Goal: Task Accomplishment & Management: Manage account settings

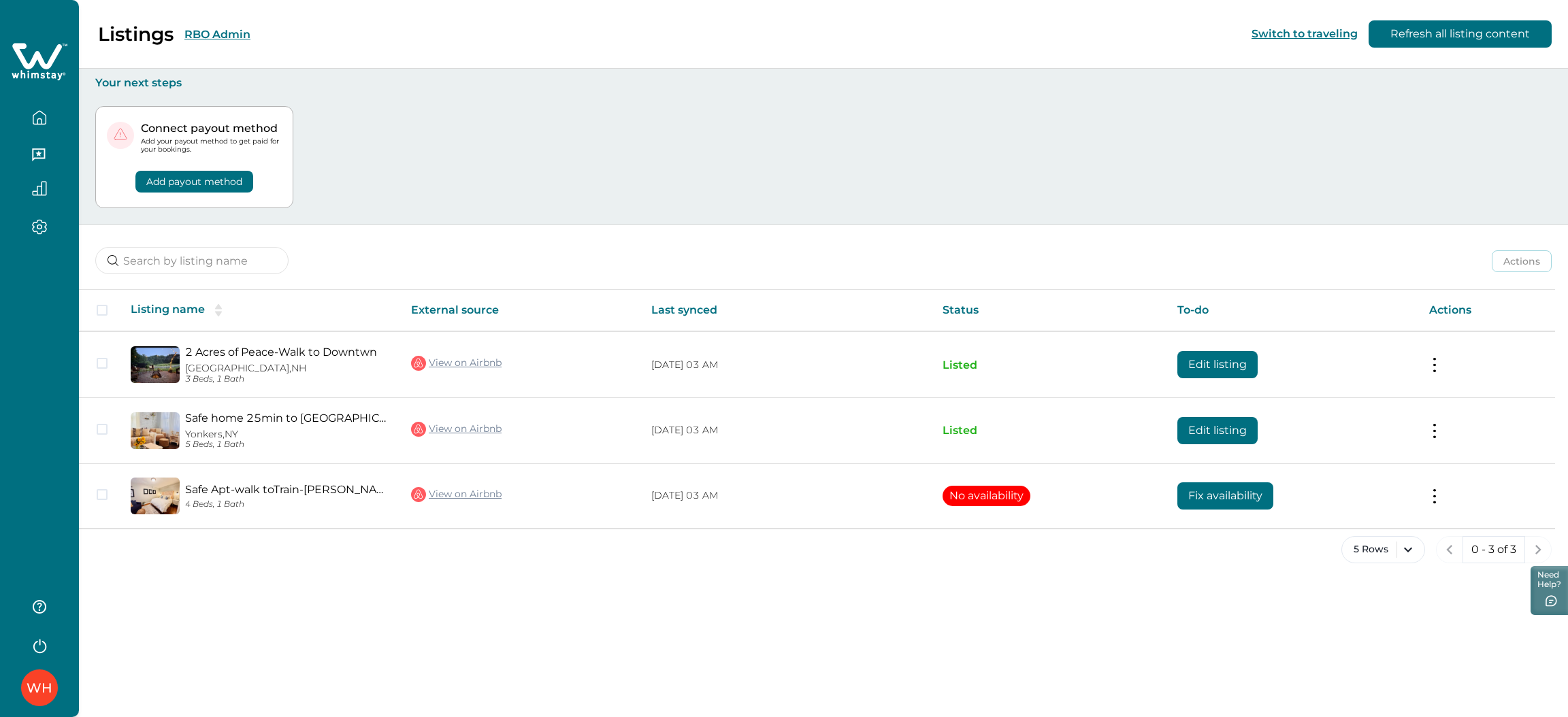
click at [205, 35] on button "RBO Admin" at bounding box center [217, 34] width 66 height 13
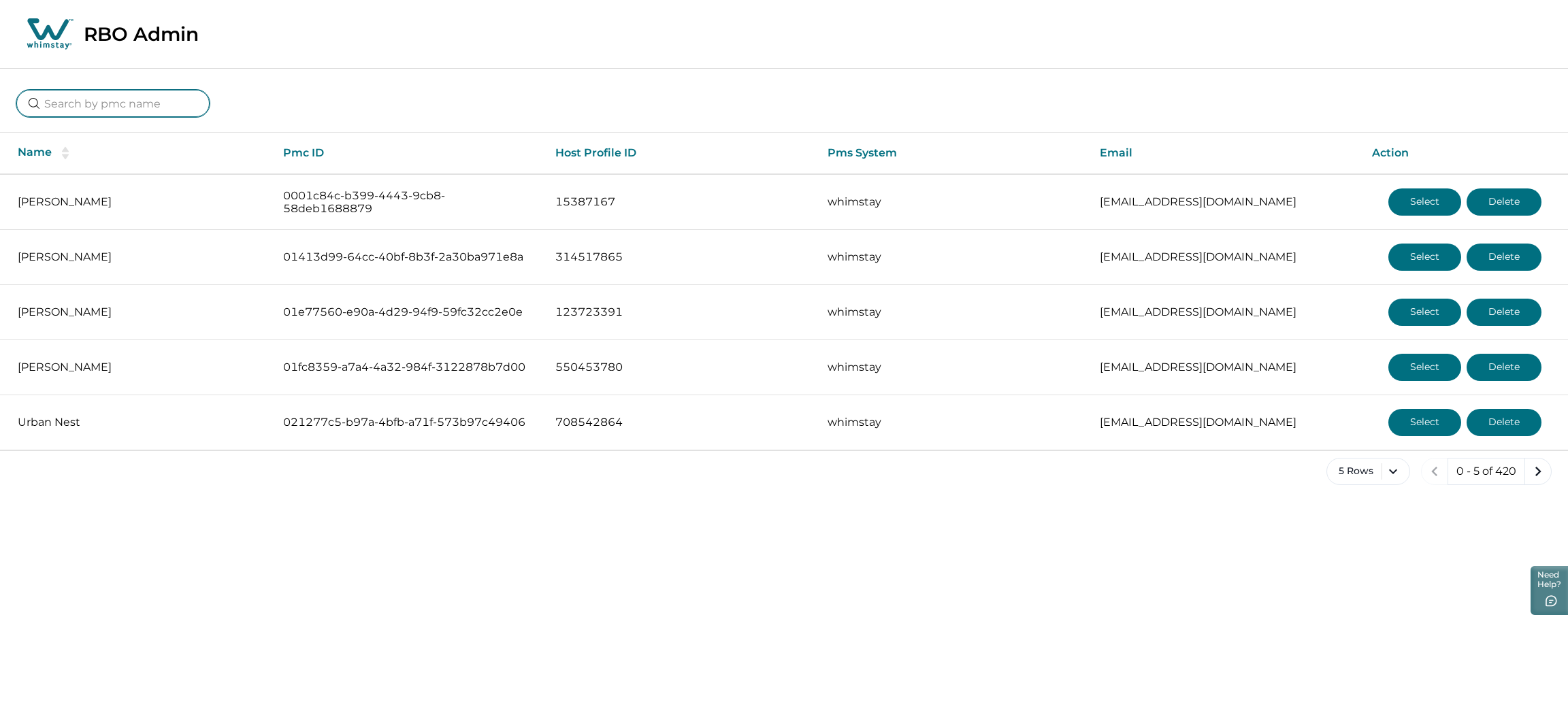
click at [111, 102] on input at bounding box center [113, 103] width 193 height 27
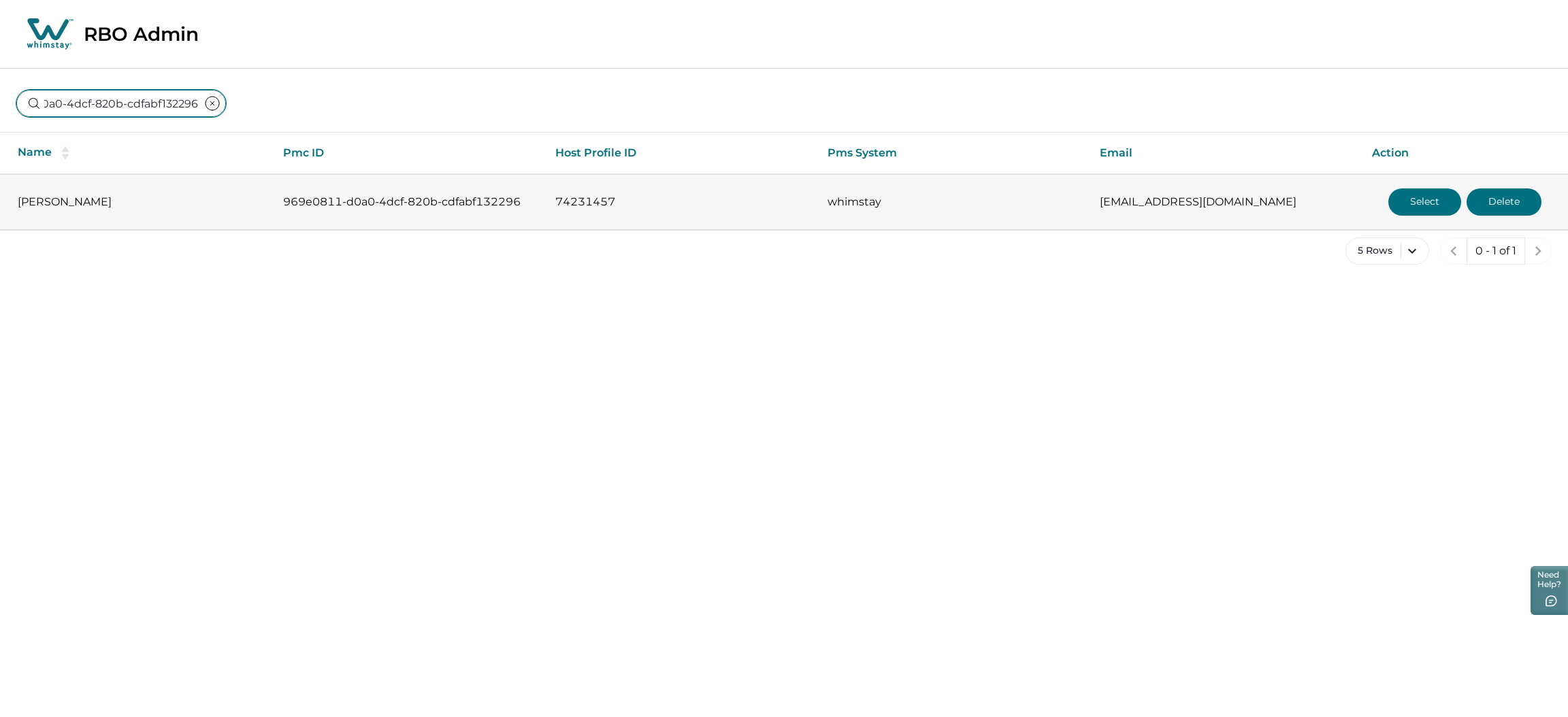
type input "969e0811-d0a0-4dcf-820b-cdfabf132296"
click at [1423, 202] on button "Select" at bounding box center [1425, 201] width 73 height 27
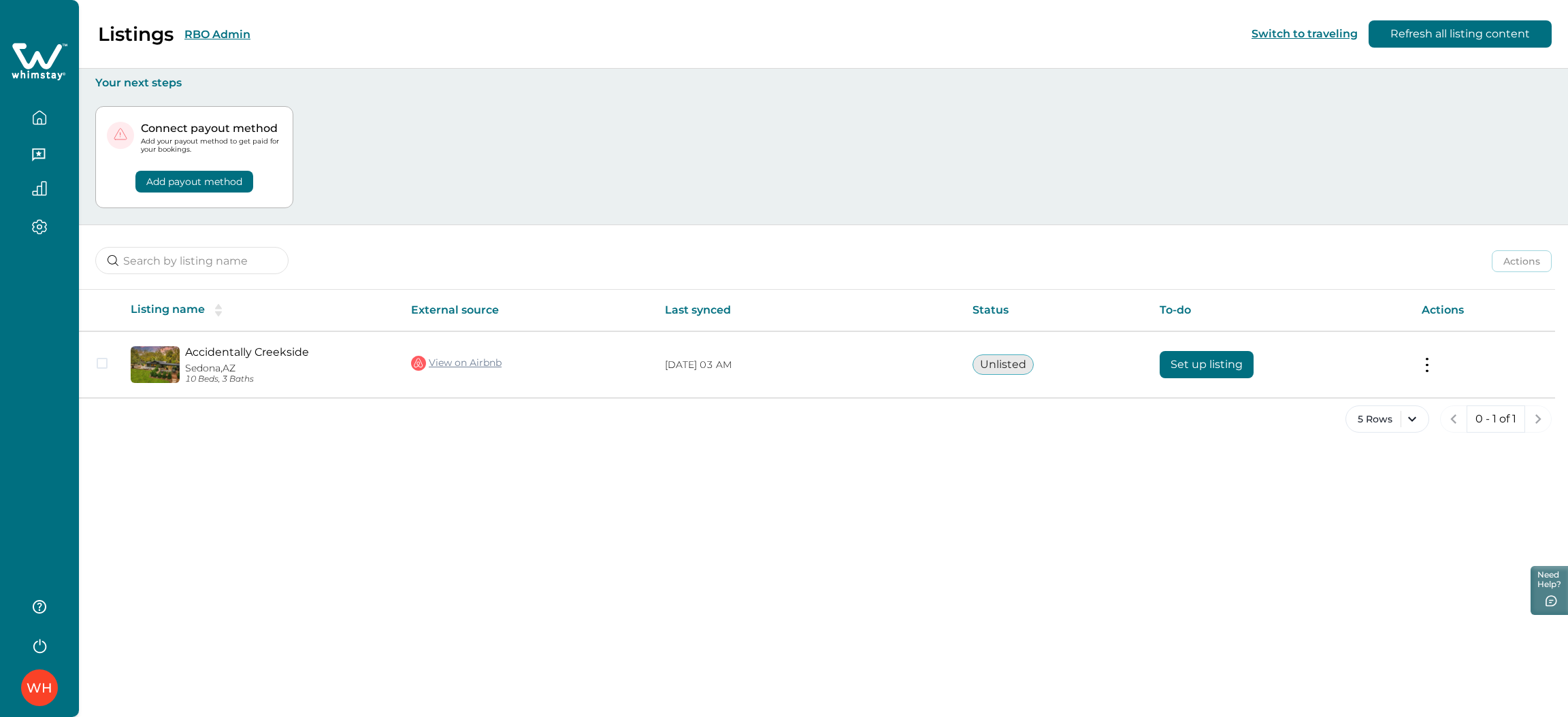
click at [214, 30] on button "RBO Admin" at bounding box center [217, 34] width 66 height 13
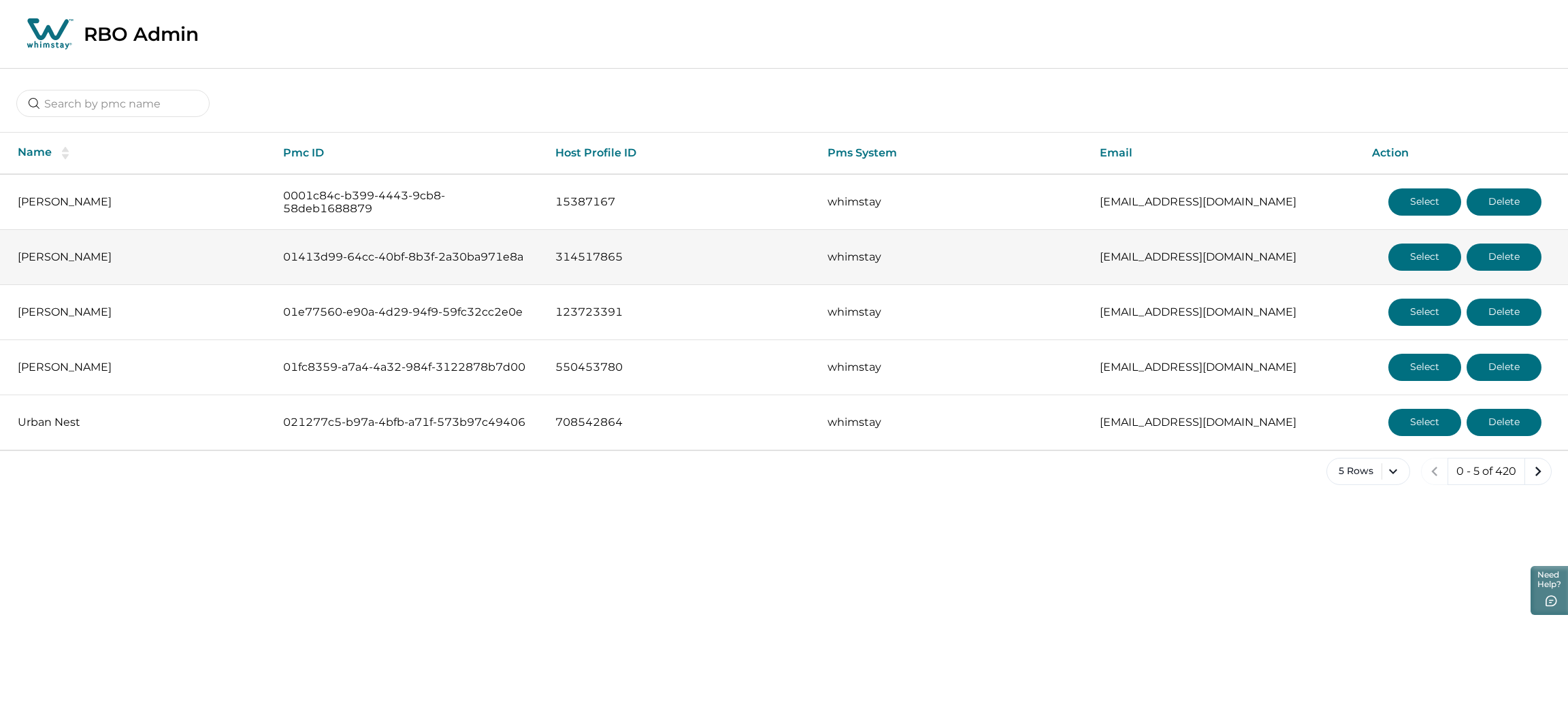
click at [1427, 244] on button "Select" at bounding box center [1425, 257] width 73 height 27
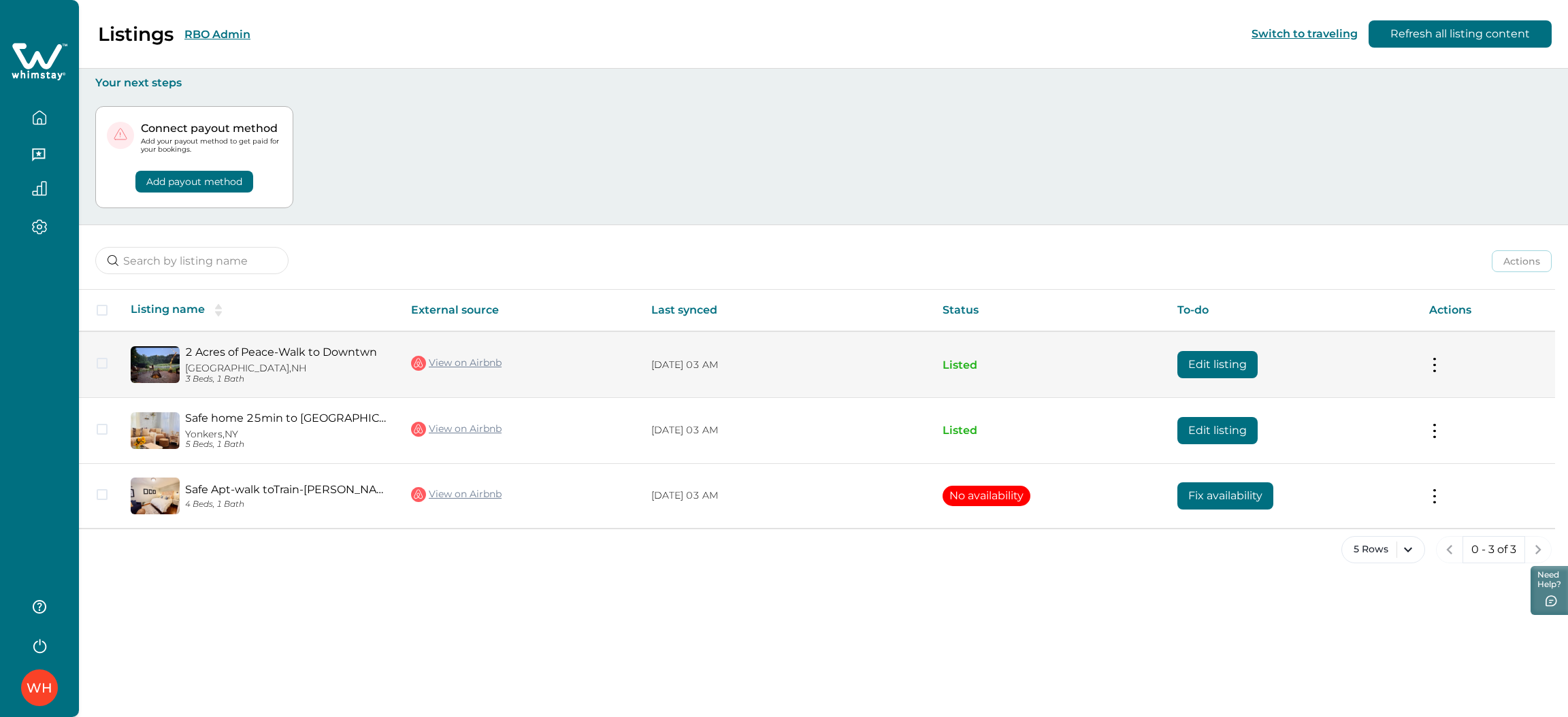
click at [1227, 353] on button "Edit listing" at bounding box center [1218, 364] width 80 height 27
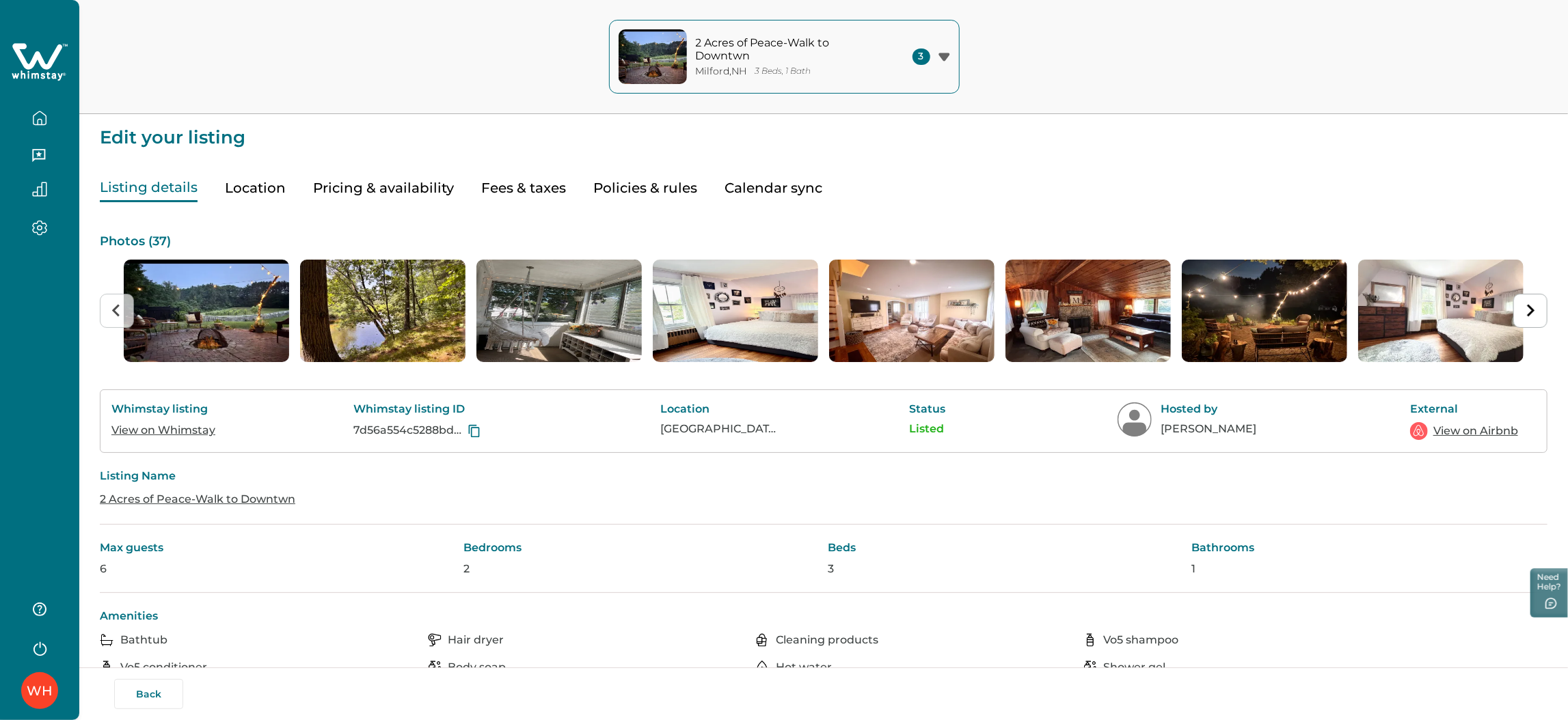
click at [513, 186] on button "Fees & taxes" at bounding box center [523, 188] width 84 height 28
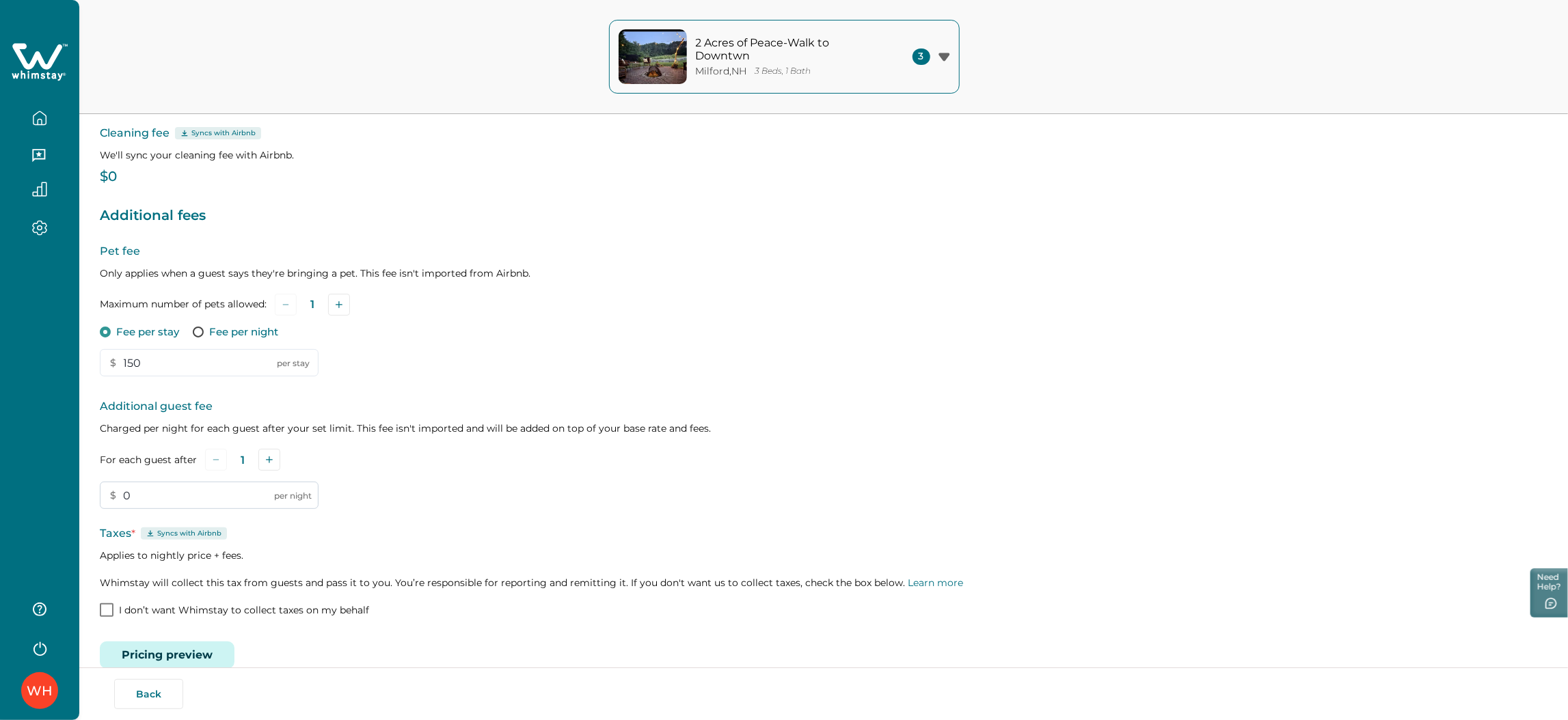
scroll to position [157, 0]
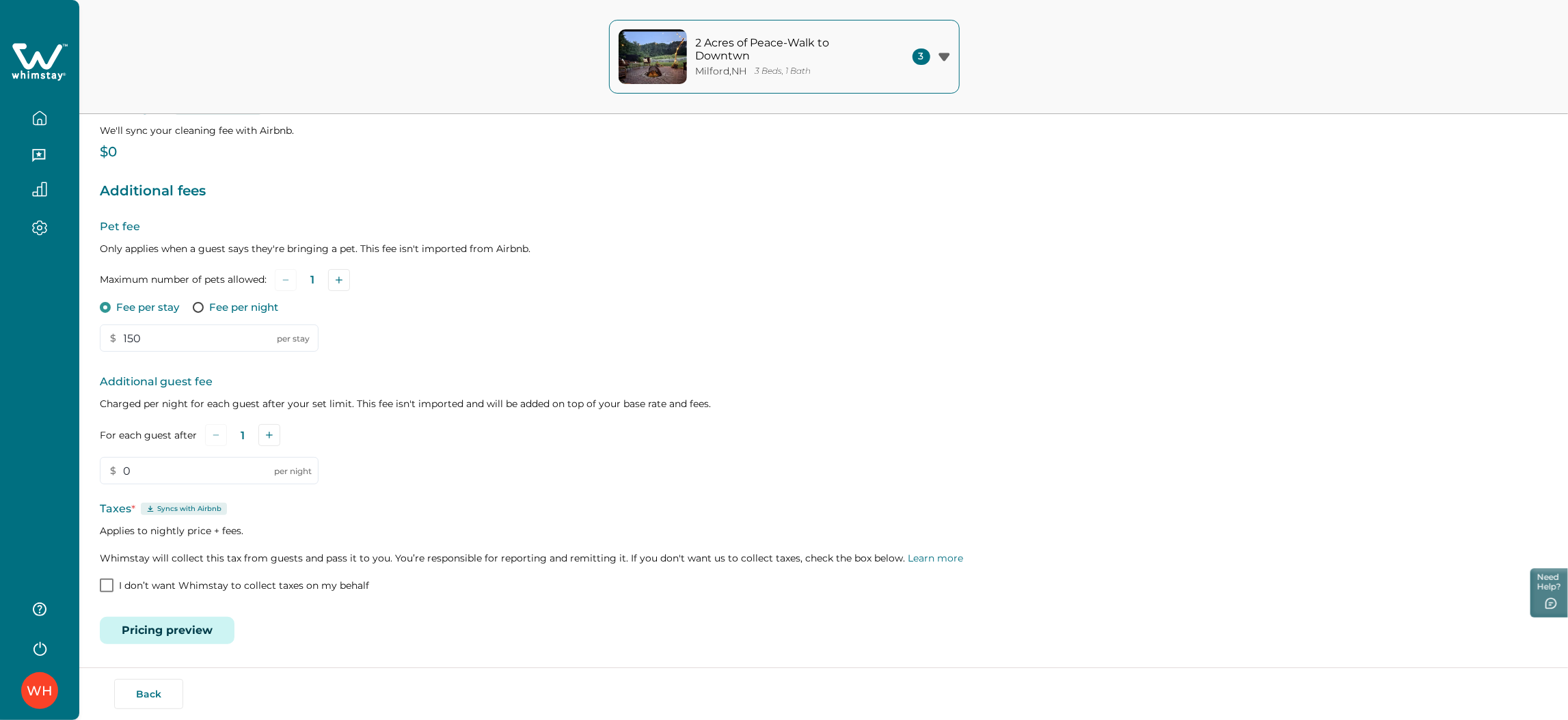
click at [200, 636] on button "Pricing preview" at bounding box center [166, 630] width 135 height 27
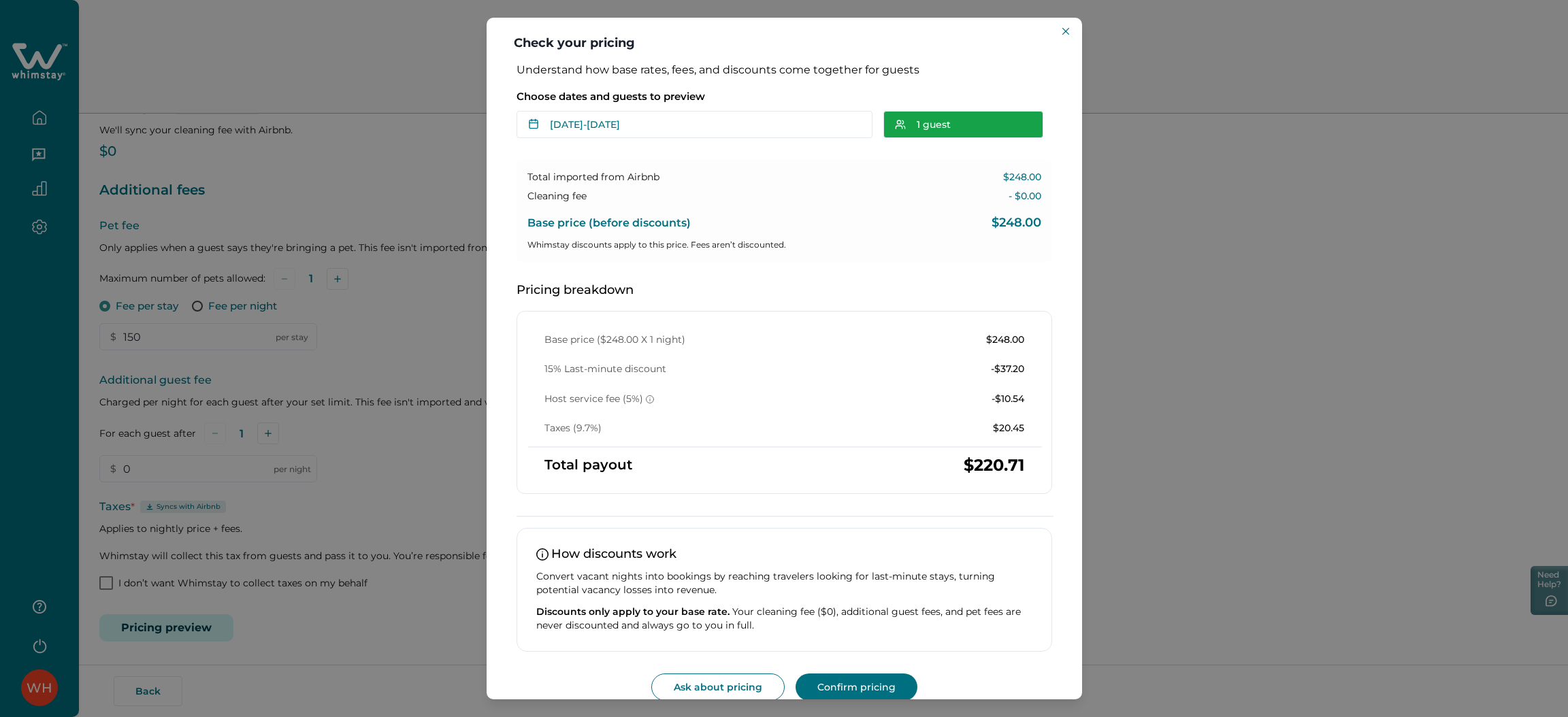
click at [940, 116] on button "1 guest" at bounding box center [963, 124] width 160 height 27
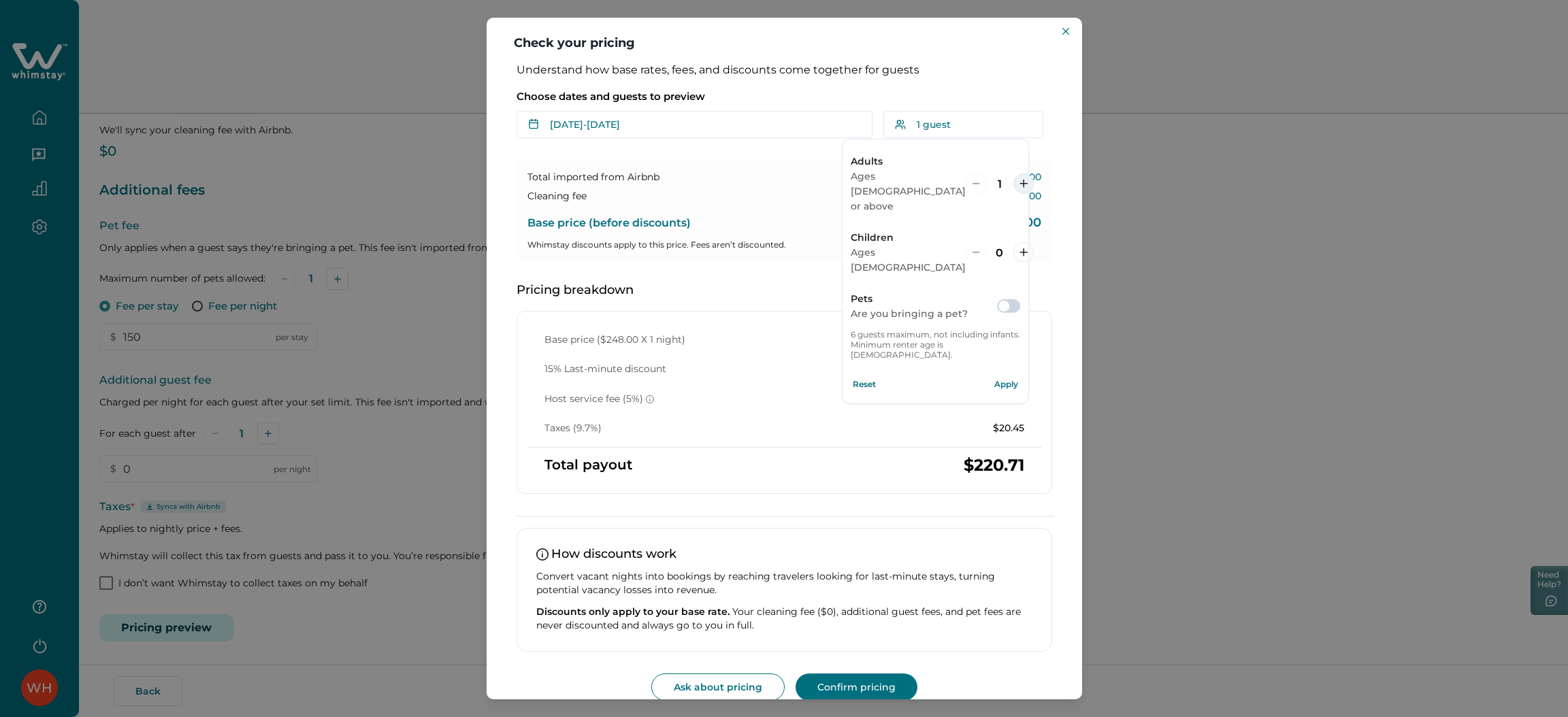
click at [1013, 174] on button "increment" at bounding box center [1023, 184] width 20 height 20
click at [1001, 371] on button "Apply" at bounding box center [1006, 383] width 27 height 27
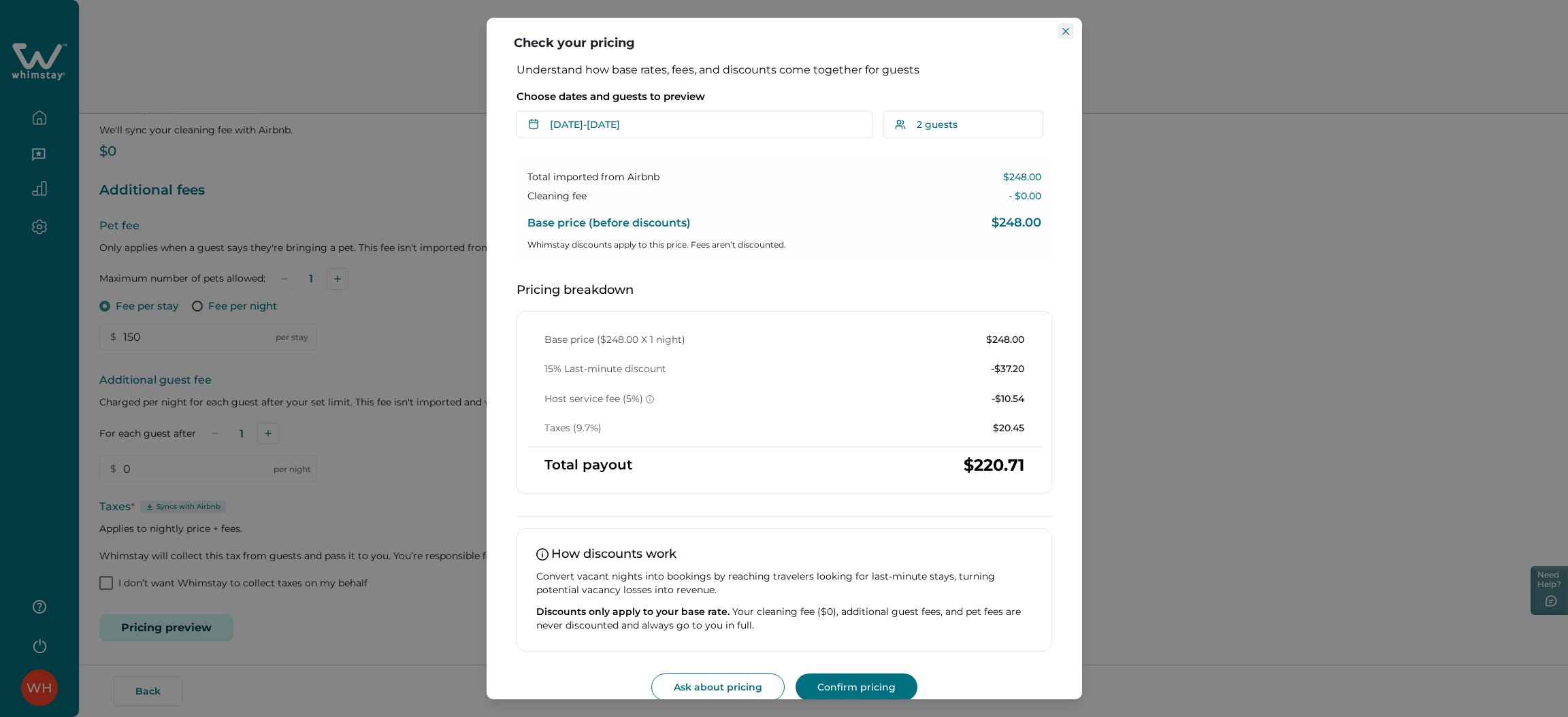
click at [1067, 30] on icon "Close" at bounding box center [1065, 30] width 6 height 6
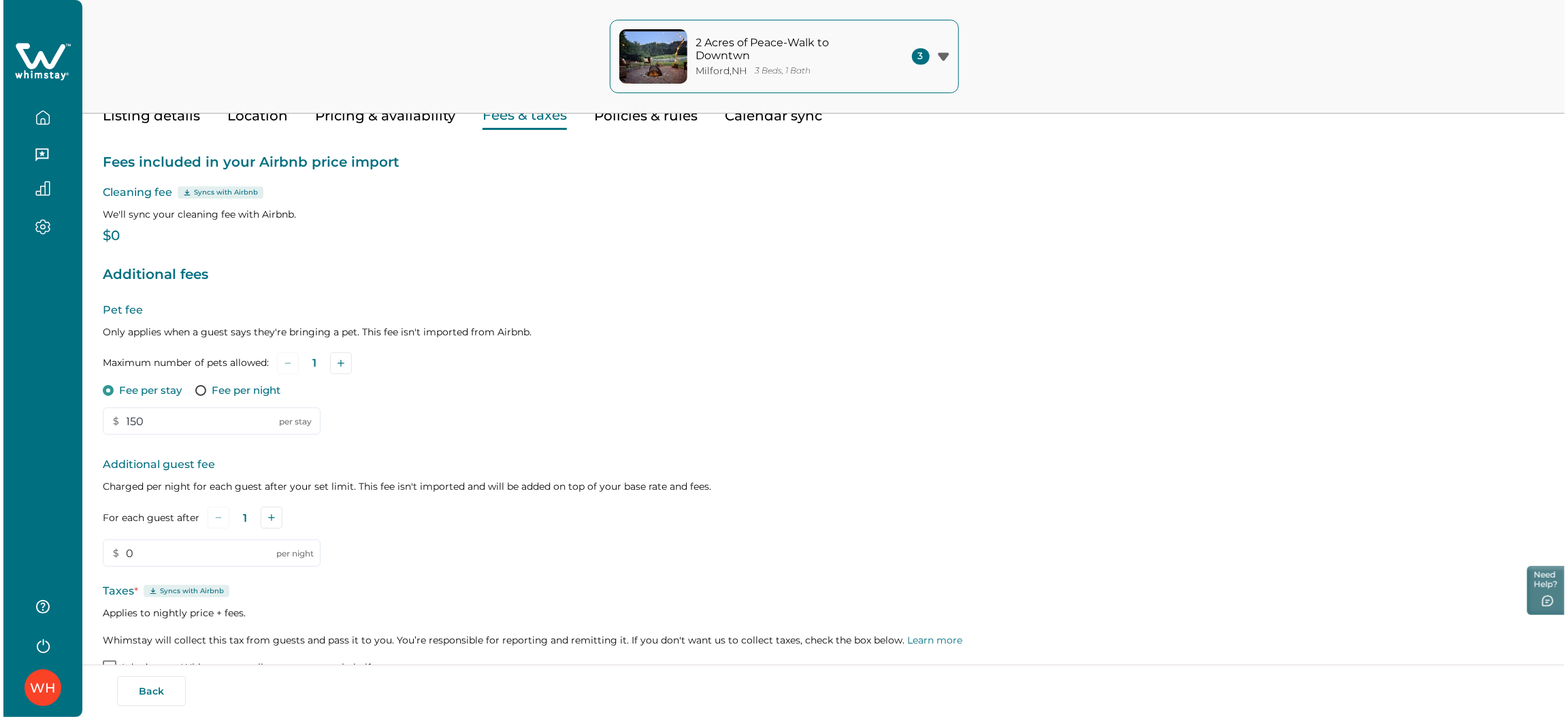
scroll to position [0, 0]
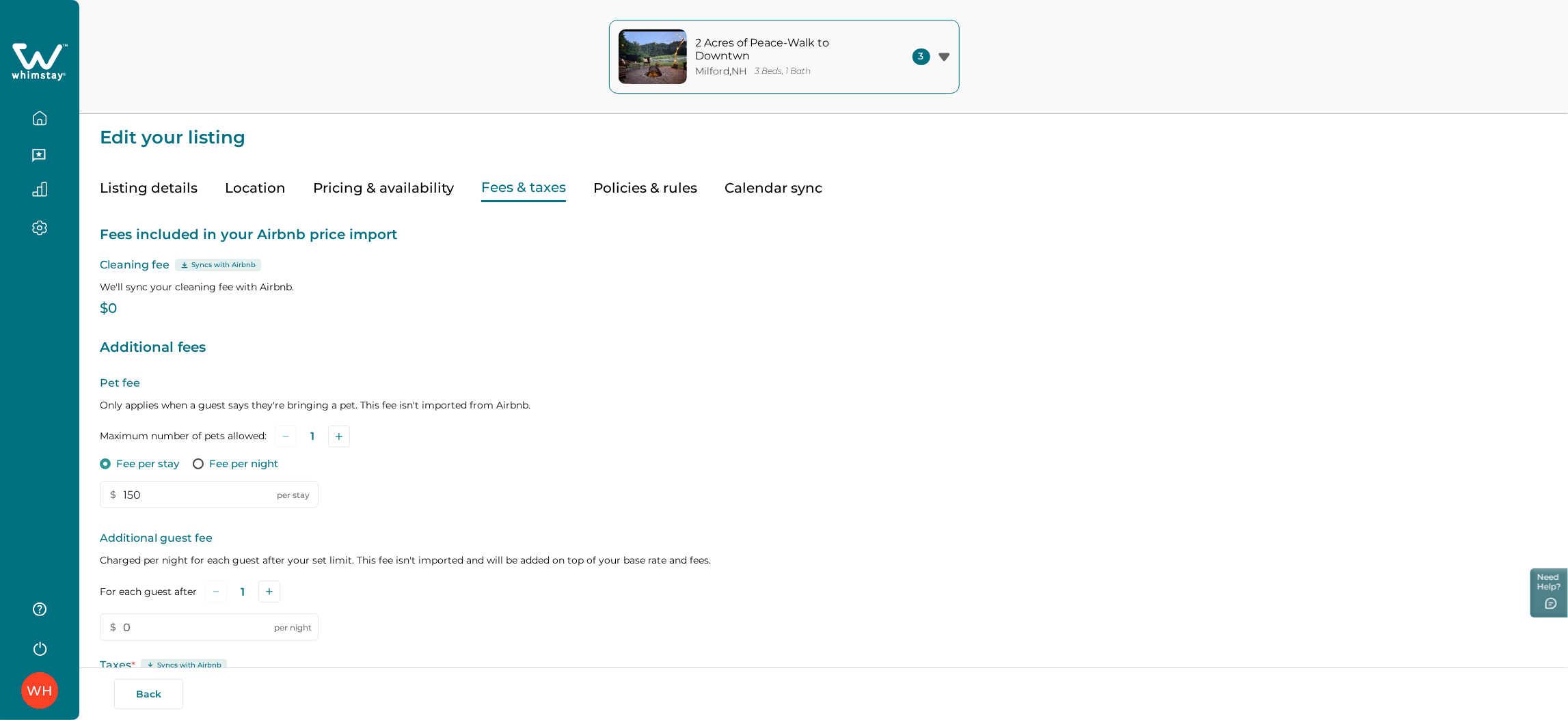
click at [46, 61] on icon at bounding box center [40, 62] width 56 height 41
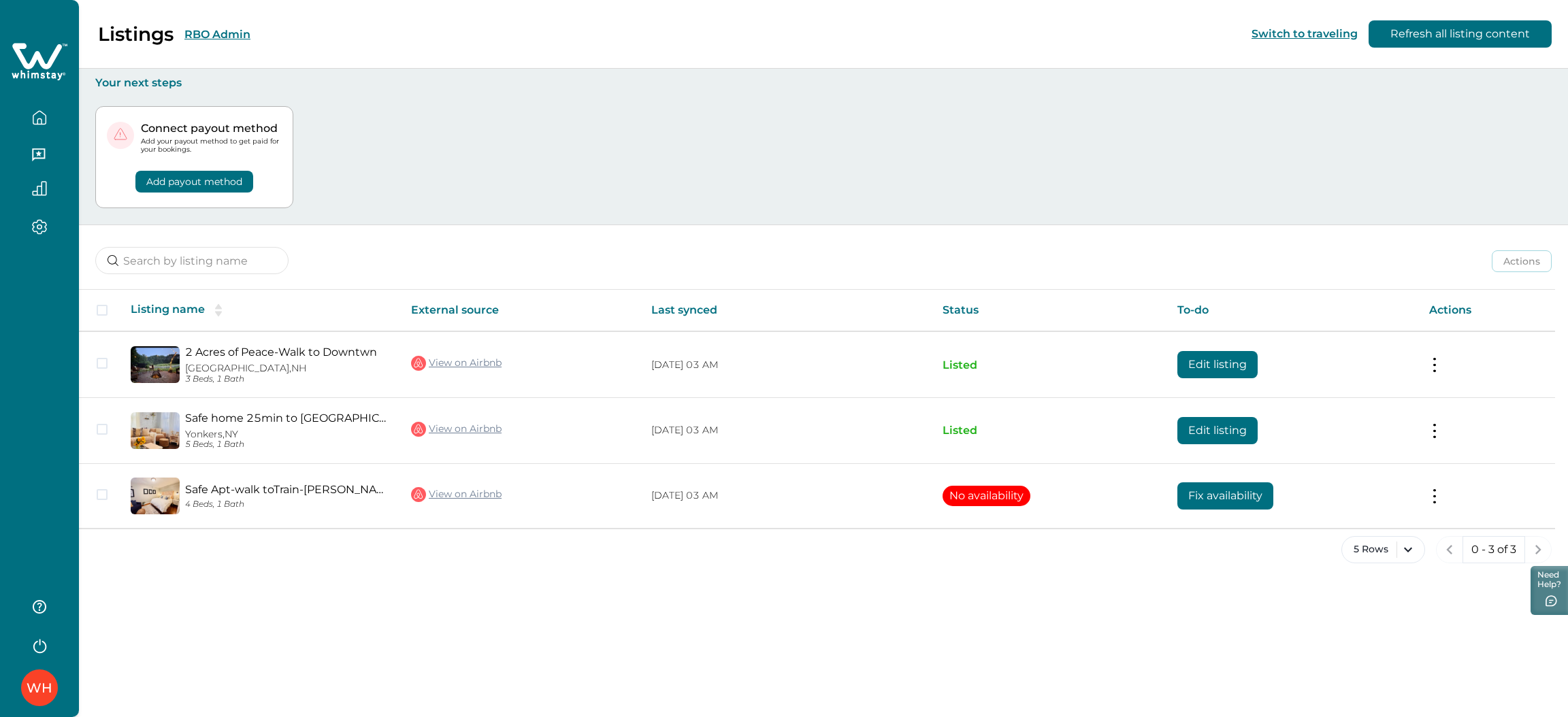
click at [208, 37] on button "RBO Admin" at bounding box center [217, 34] width 66 height 13
